Goal: Task Accomplishment & Management: Complete application form

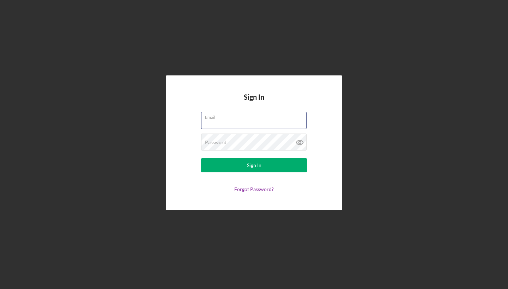
type input "[EMAIL_ADDRESS][DOMAIN_NAME]"
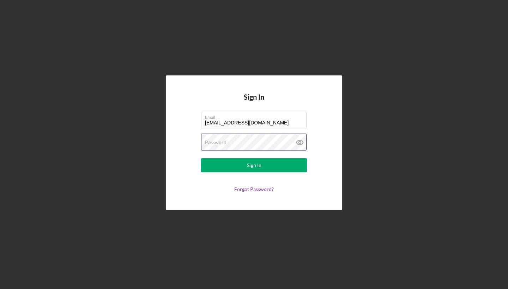
click at [254, 165] on button "Sign In" at bounding box center [254, 165] width 106 height 14
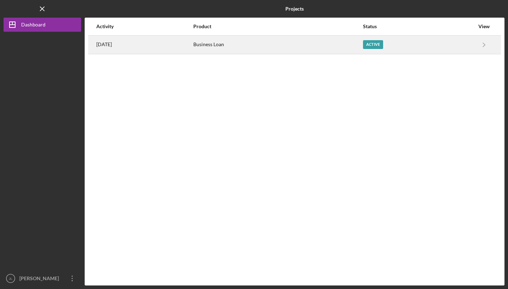
click at [443, 38] on div "Active" at bounding box center [418, 45] width 111 height 18
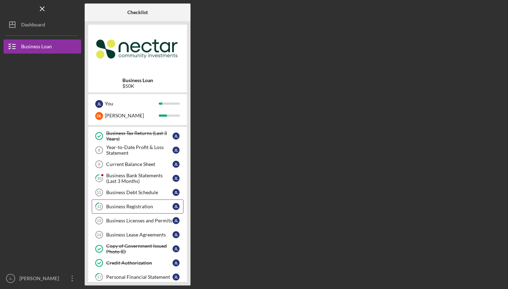
scroll to position [79, 0]
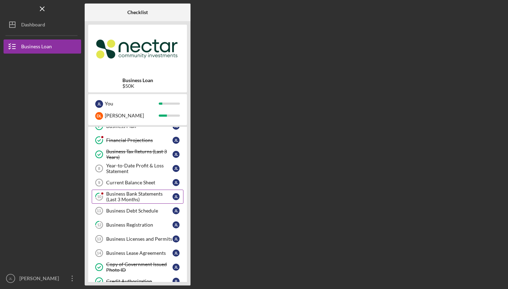
click at [144, 194] on div "Business Bank Statements (Last 3 Months)" at bounding box center [139, 196] width 66 height 11
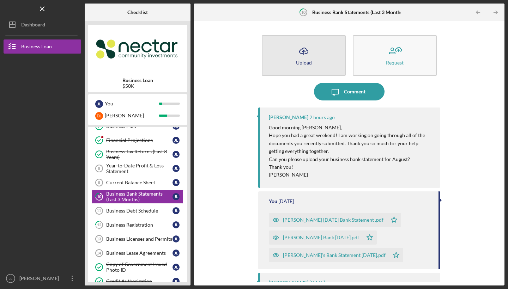
click at [329, 48] on button "Icon/Upload Upload" at bounding box center [304, 55] width 84 height 41
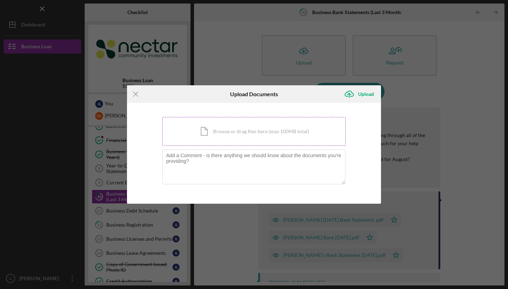
click at [297, 143] on div "Icon/Document Browse or drag files here (max 100MB total) Tap to choose files o…" at bounding box center [253, 131] width 183 height 29
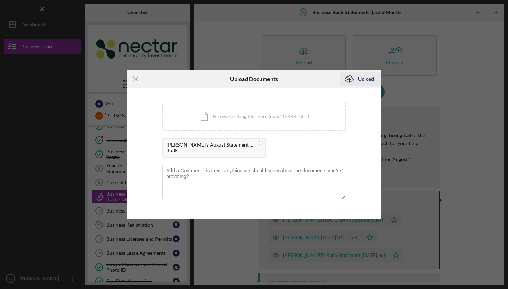
click at [361, 77] on div "Upload" at bounding box center [366, 79] width 16 height 14
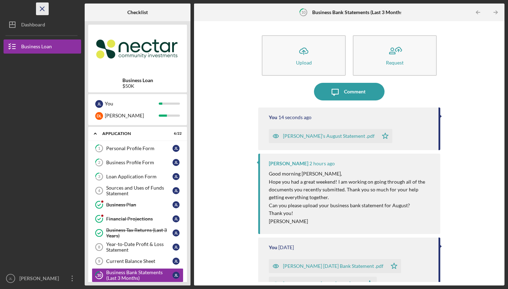
click at [43, 10] on line "button" at bounding box center [42, 9] width 4 height 4
